Goal: Navigation & Orientation: Find specific page/section

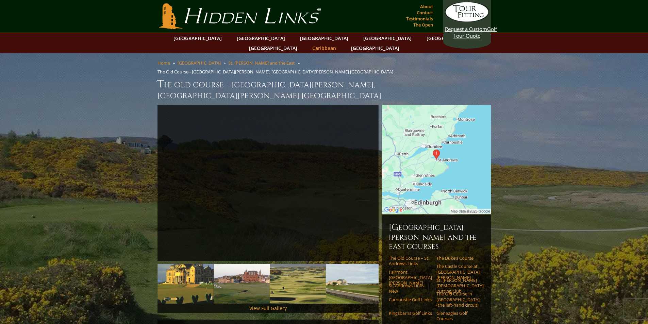
click at [339, 43] on link "Caribbean" at bounding box center [324, 48] width 31 height 10
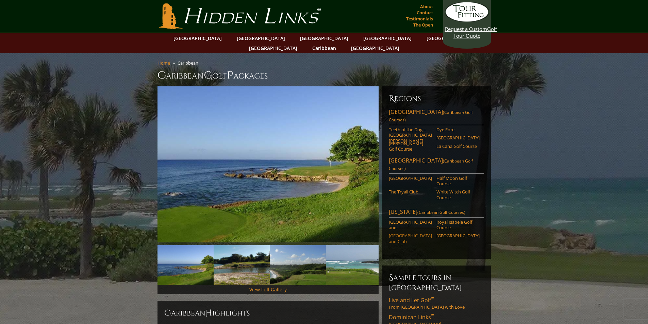
click at [404, 233] on link "Dorado Beach Resort and Club" at bounding box center [410, 238] width 43 height 11
